Goal: Transaction & Acquisition: Purchase product/service

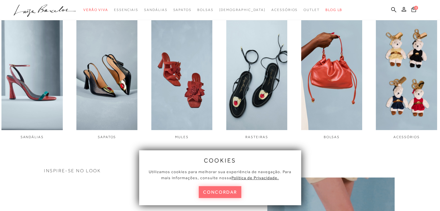
click at [233, 193] on button "concordar" at bounding box center [220, 192] width 43 height 12
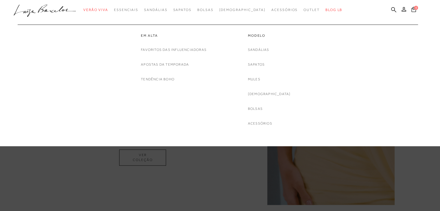
scroll to position [462, 0]
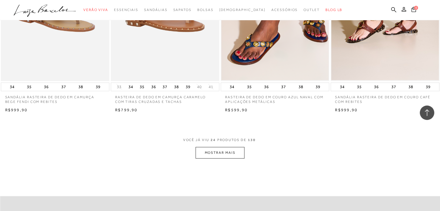
scroll to position [1128, 0]
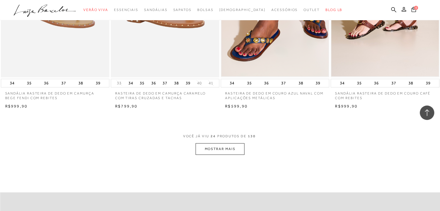
click at [213, 152] on button "MOSTRAR MAIS" at bounding box center [220, 148] width 49 height 11
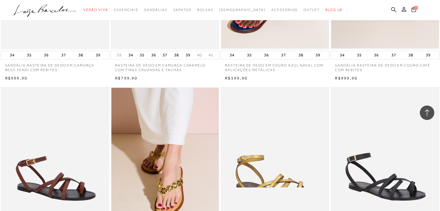
scroll to position [1215, 0]
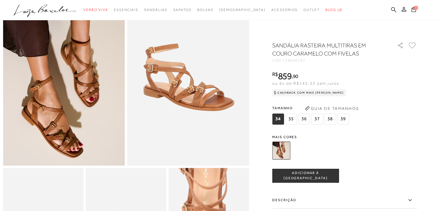
scroll to position [58, 0]
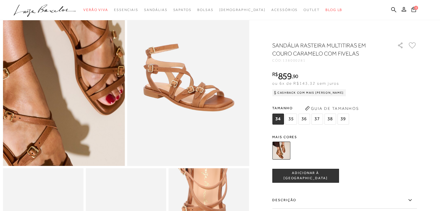
click at [72, 102] on img at bounding box center [55, 49] width 244 height 366
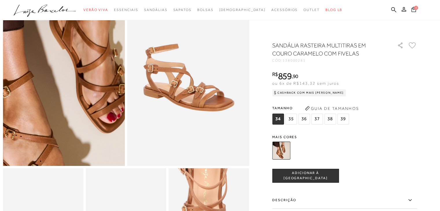
click at [72, 79] on img at bounding box center [56, 68] width 244 height 366
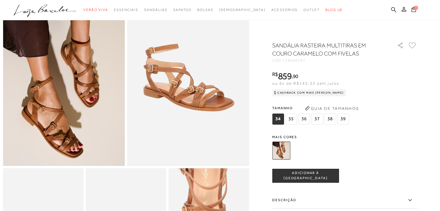
click at [193, 90] on img at bounding box center [188, 74] width 122 height 183
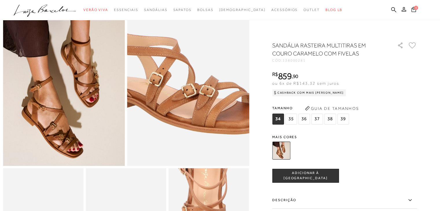
click at [193, 90] on img at bounding box center [184, 61] width 244 height 366
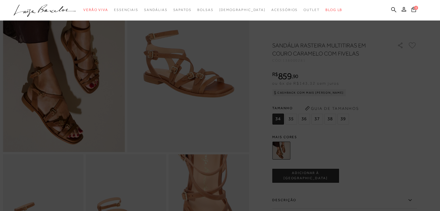
scroll to position [0, 0]
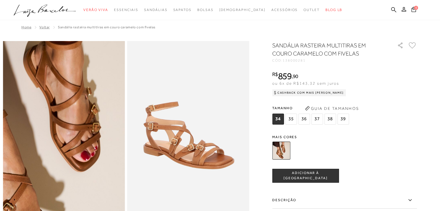
click at [98, 161] on img at bounding box center [29, 106] width 244 height 366
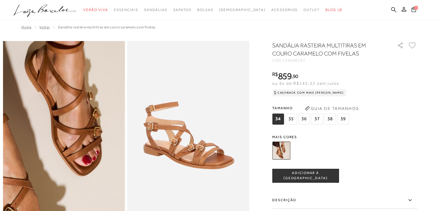
click at [96, 157] on img at bounding box center [31, 110] width 244 height 366
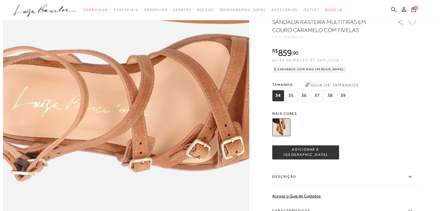
scroll to position [492, 0]
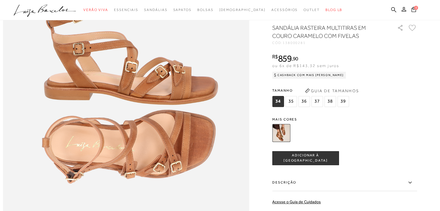
scroll to position [434, 0]
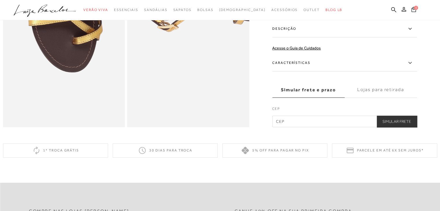
scroll to position [521, 0]
